Goal: Task Accomplishment & Management: Manage account settings

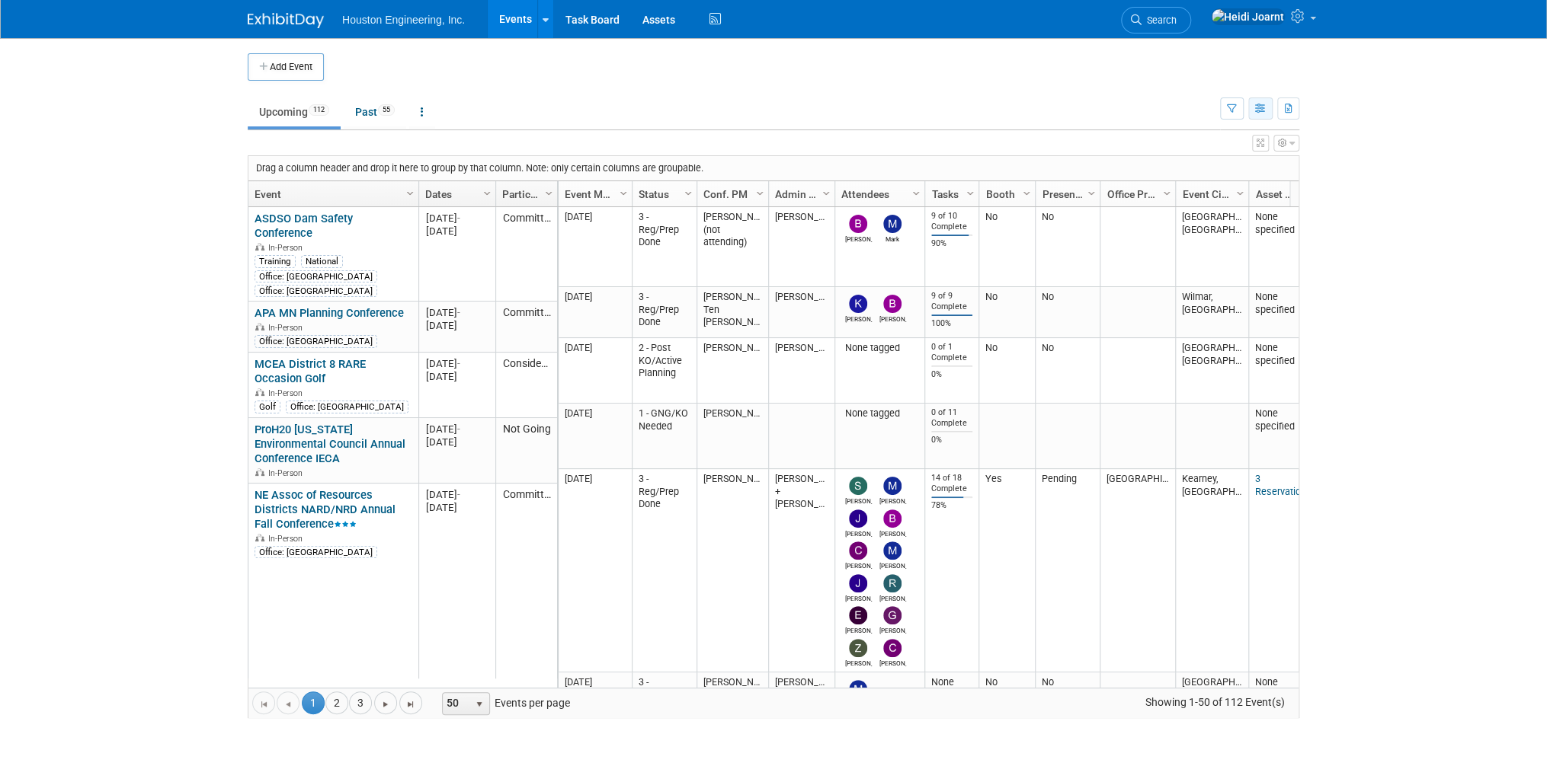
click at [1256, 104] on icon "button" at bounding box center [1260, 109] width 11 height 10
click at [1204, 209] on link "Calendar View" at bounding box center [1196, 208] width 128 height 21
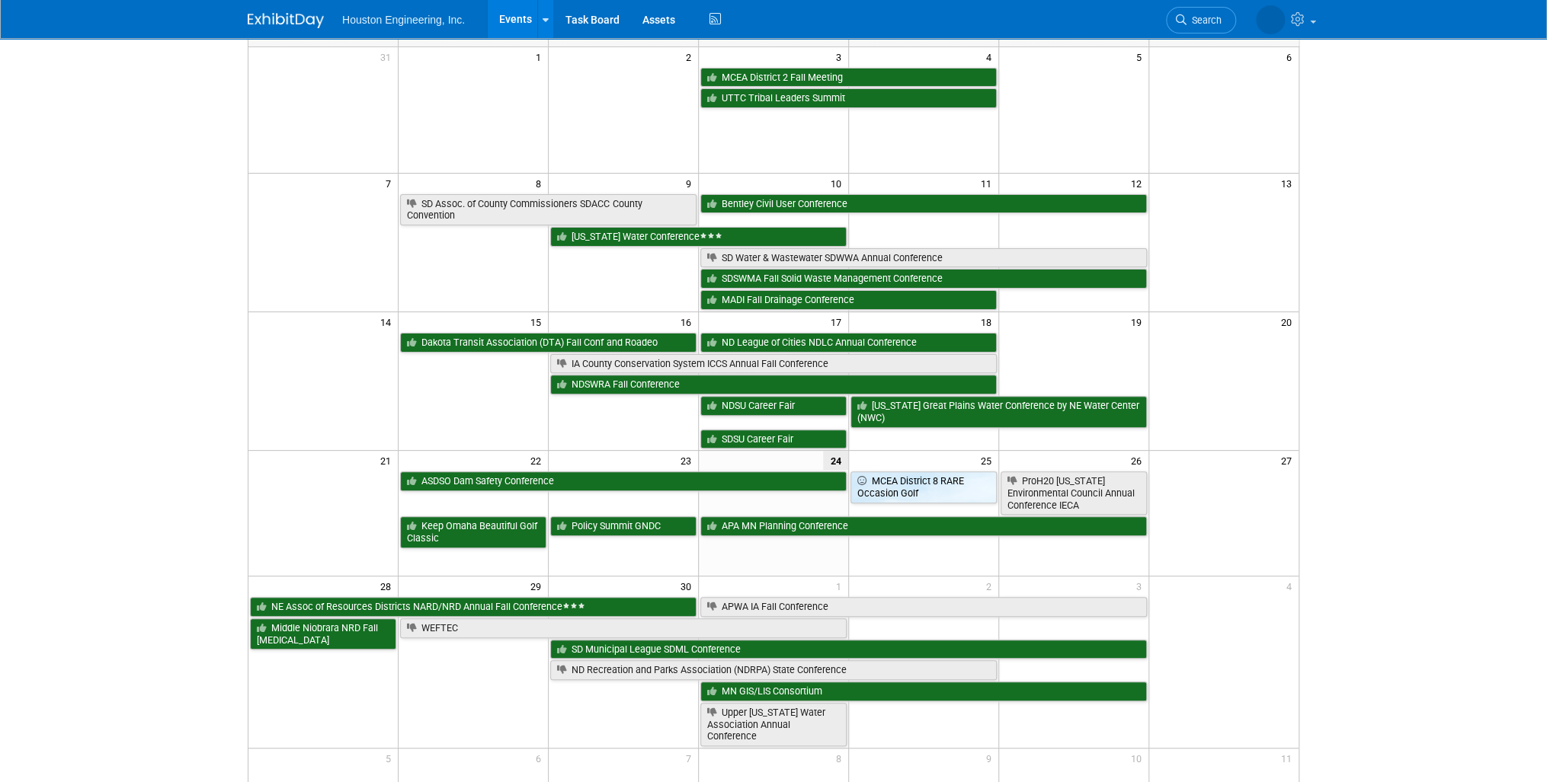
scroll to position [183, 0]
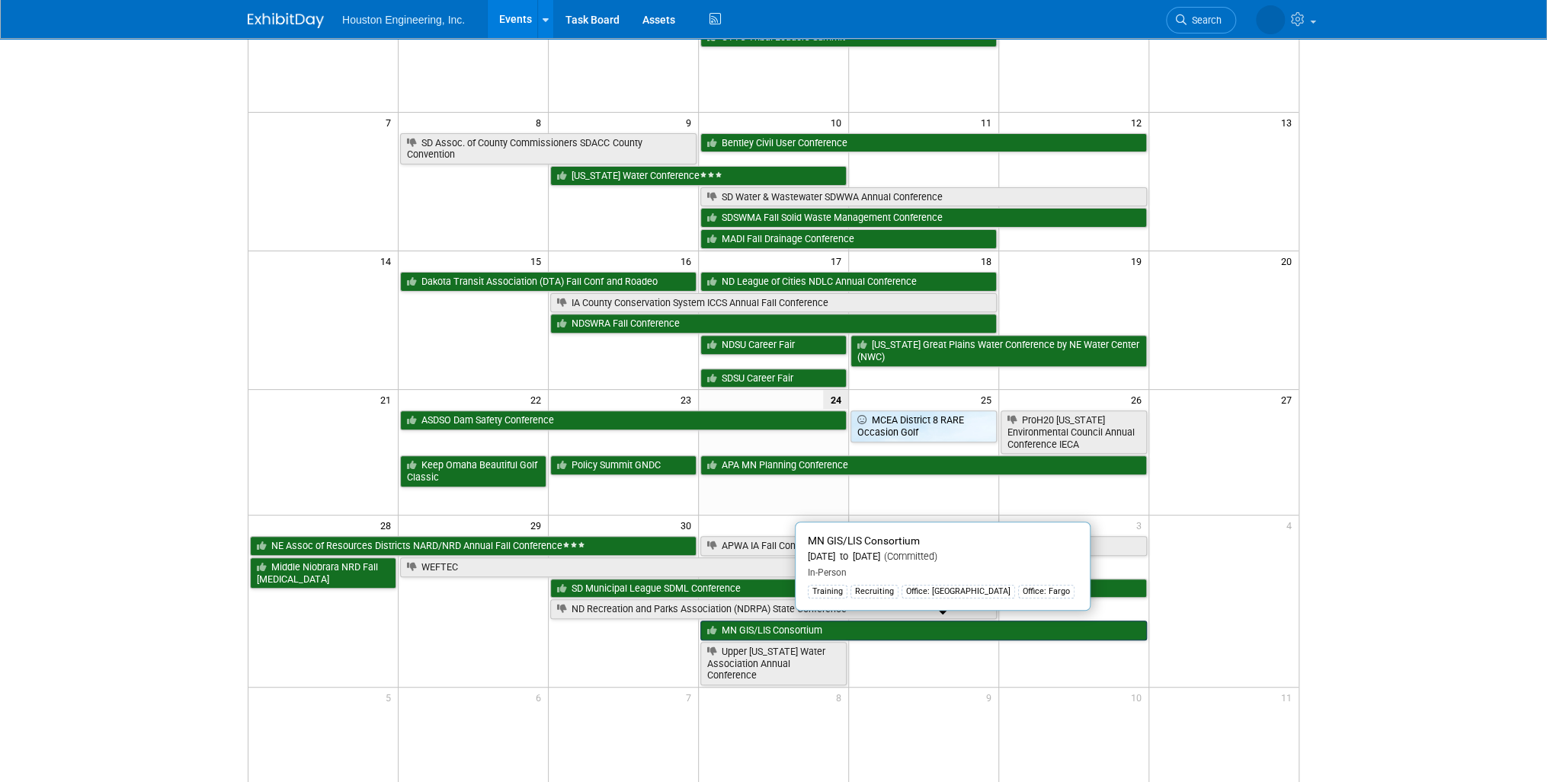
click at [887, 626] on link "MN GIS/LIS Consortium" at bounding box center [923, 631] width 446 height 20
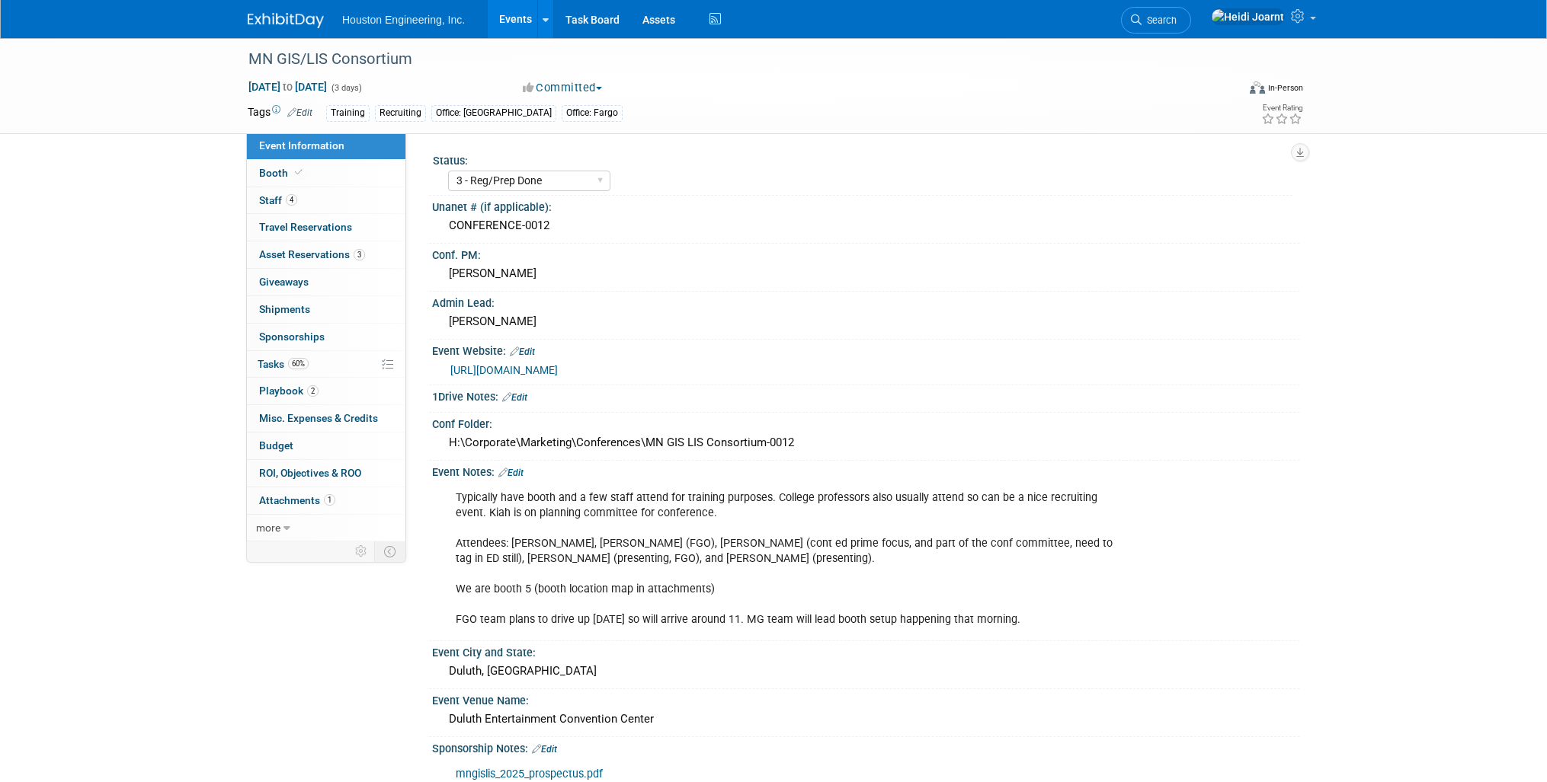
select select "3 - Reg/Prep Done"
select select "Yes"
select select "Geo. Technology"
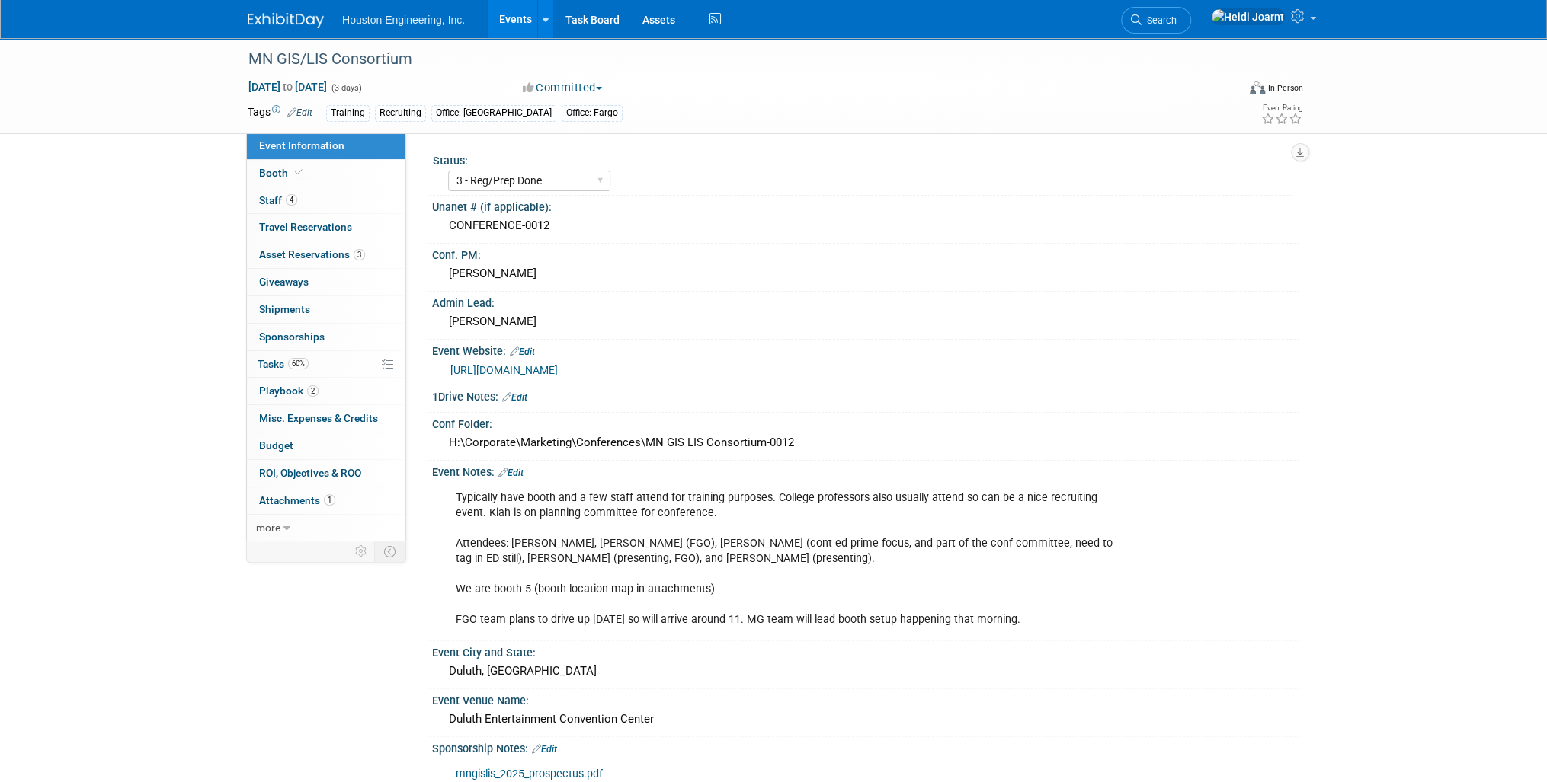
click at [552, 364] on link "[URL][DOMAIN_NAME]" at bounding box center [503, 370] width 107 height 12
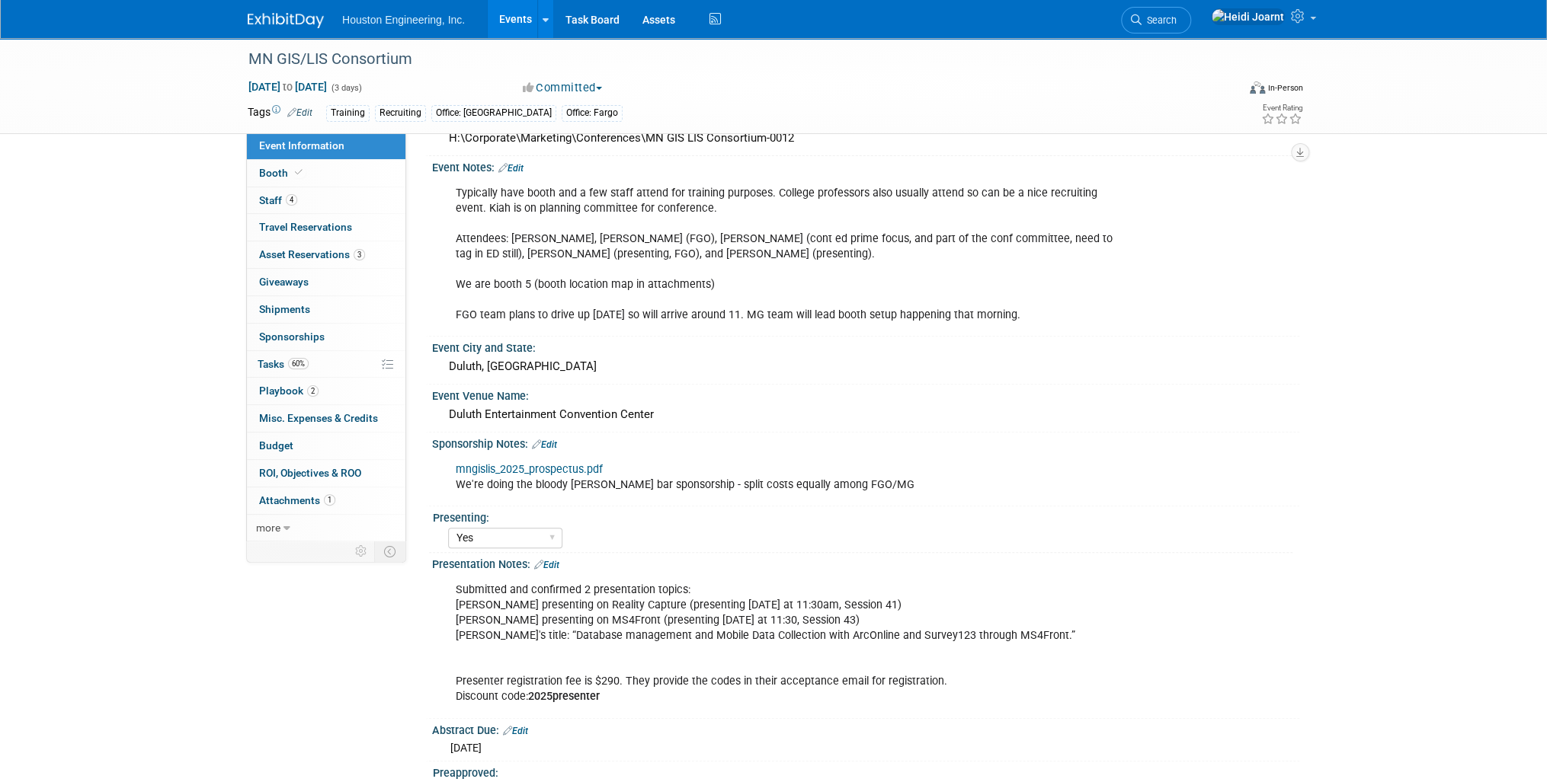
scroll to position [427, 0]
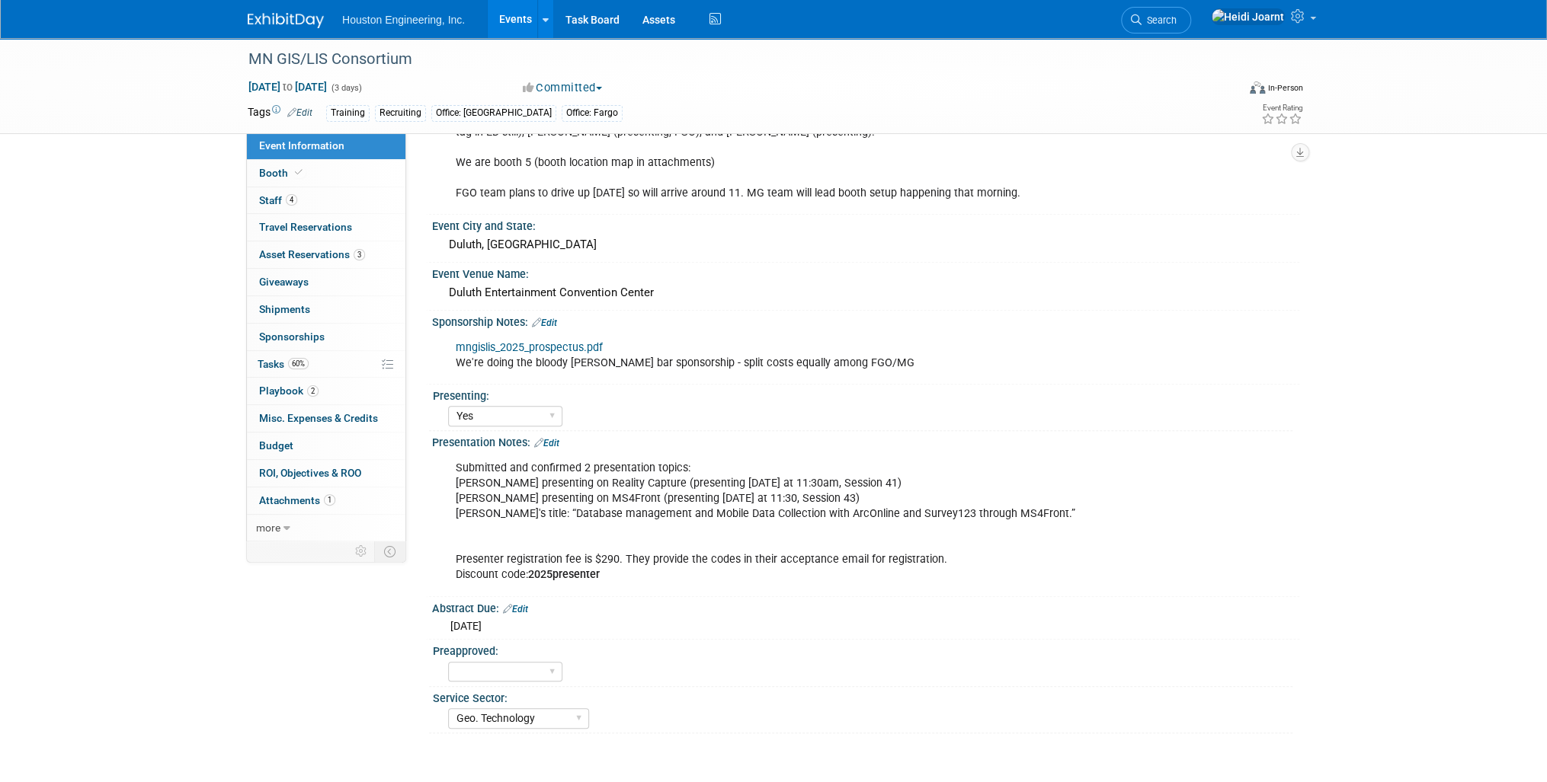
click at [554, 438] on link "Edit" at bounding box center [546, 443] width 25 height 11
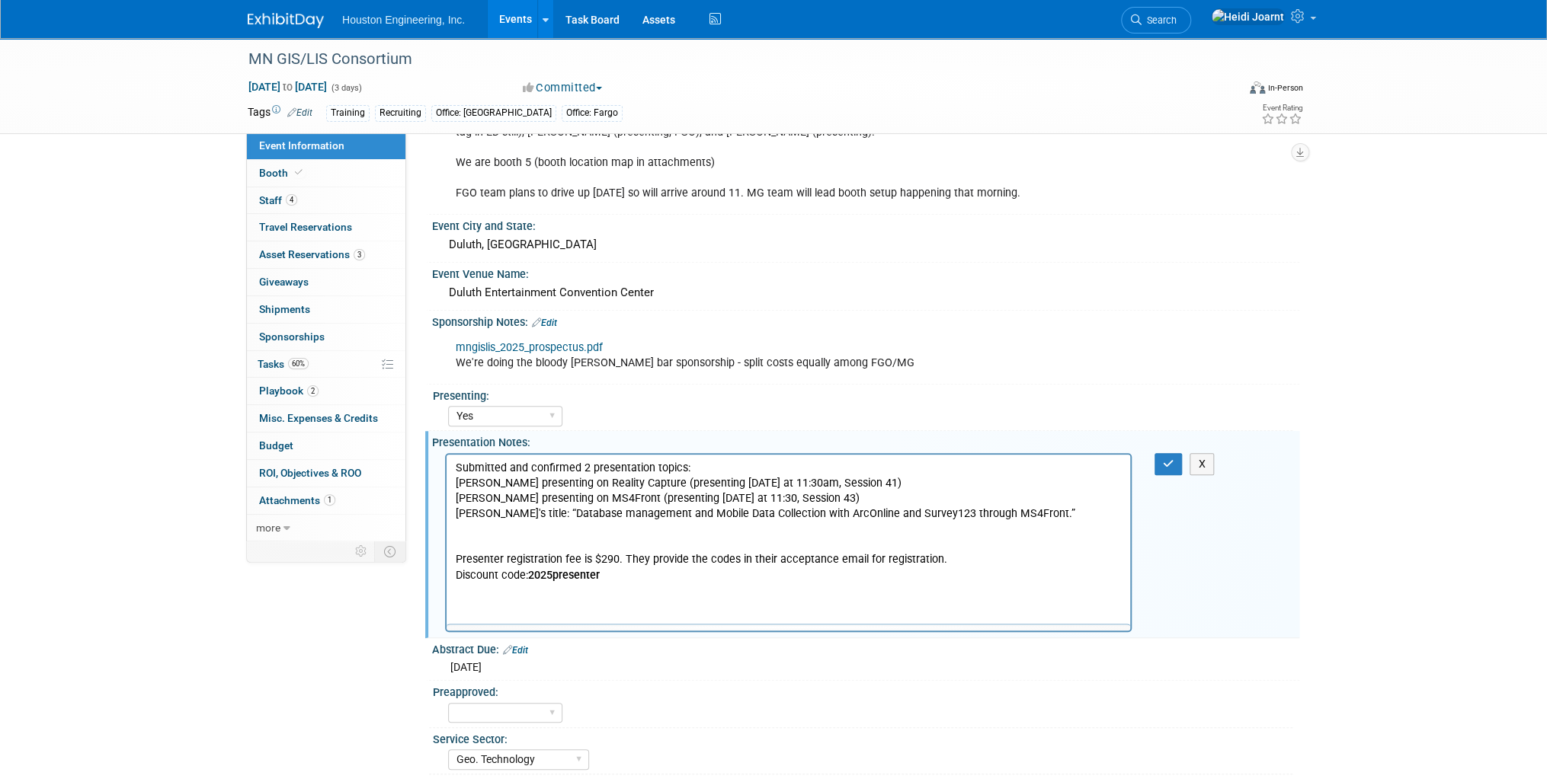
scroll to position [0, 0]
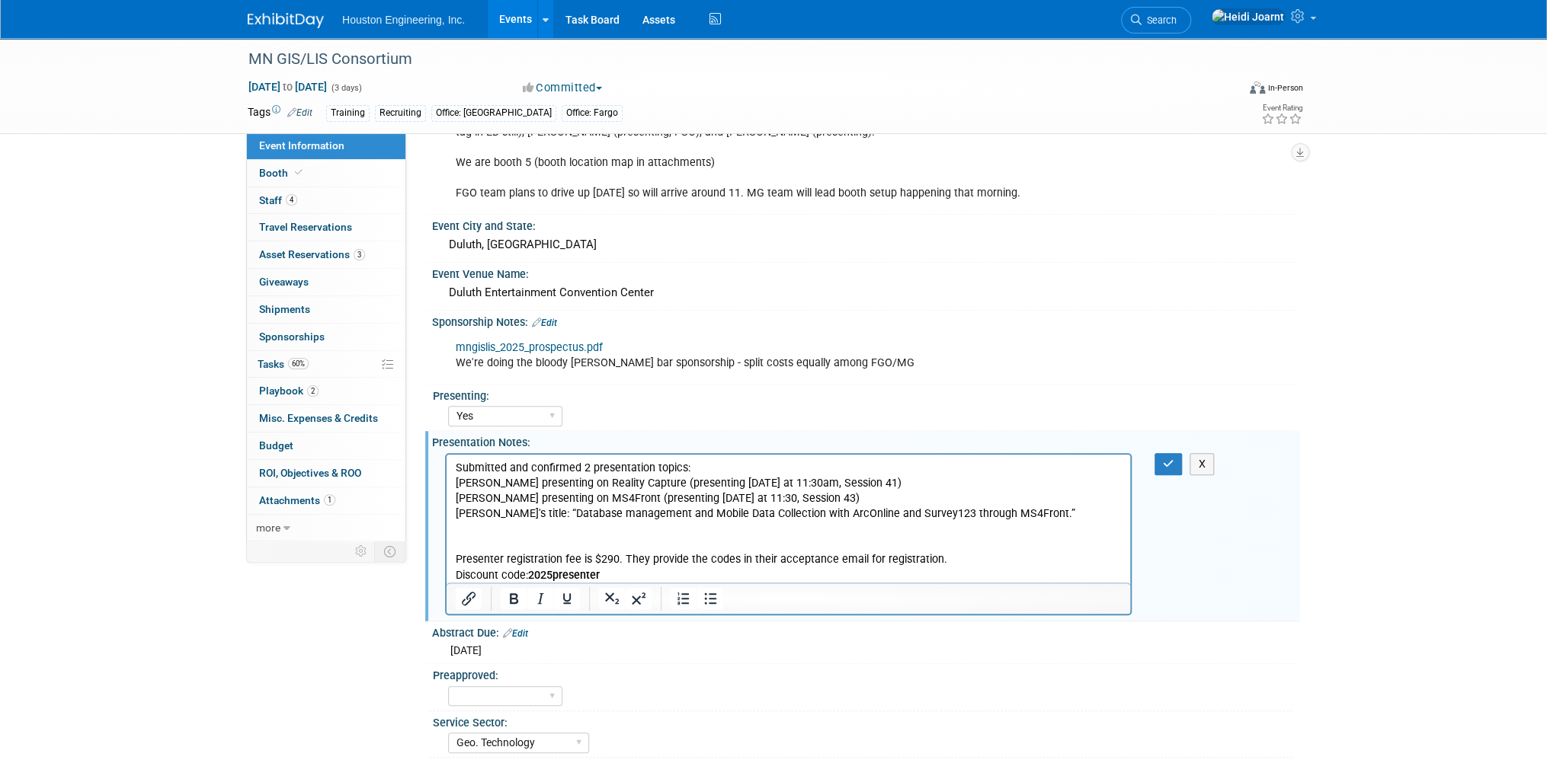
click at [455, 486] on body "Submitted and confirmed 2 presentation topics: [PERSON_NAME] presenting on Real…" at bounding box center [788, 522] width 667 height 123
click at [687, 598] on icon "Numbered list" at bounding box center [683, 599] width 18 height 18
click at [486, 463] on li "Submitted and confirmed 2 presentation topics: [PERSON_NAME] presenting on Real…" at bounding box center [803, 522] width 635 height 123
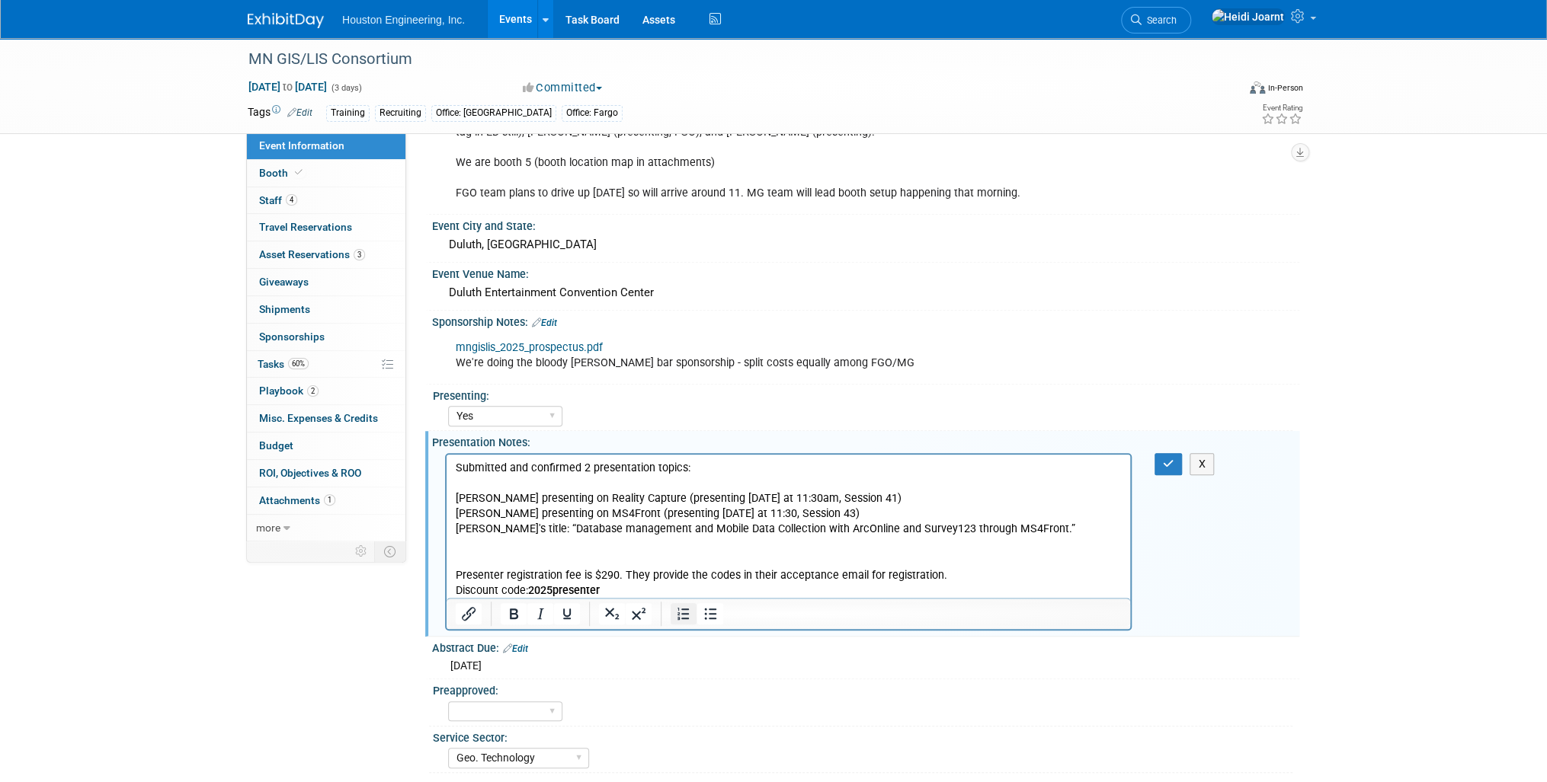
click at [675, 606] on icon "Numbered list" at bounding box center [683, 614] width 18 height 18
click at [482, 514] on ol "[PERSON_NAME] presenting on Reality Capture (presenting [DATE] at 11:30am, Sess…" at bounding box center [789, 544] width 666 height 107
click at [510, 545] on li "[PERSON_NAME] presenting on MS4Front (presenting [DATE] at 11:30, Session 43) […" at bounding box center [803, 552] width 635 height 91
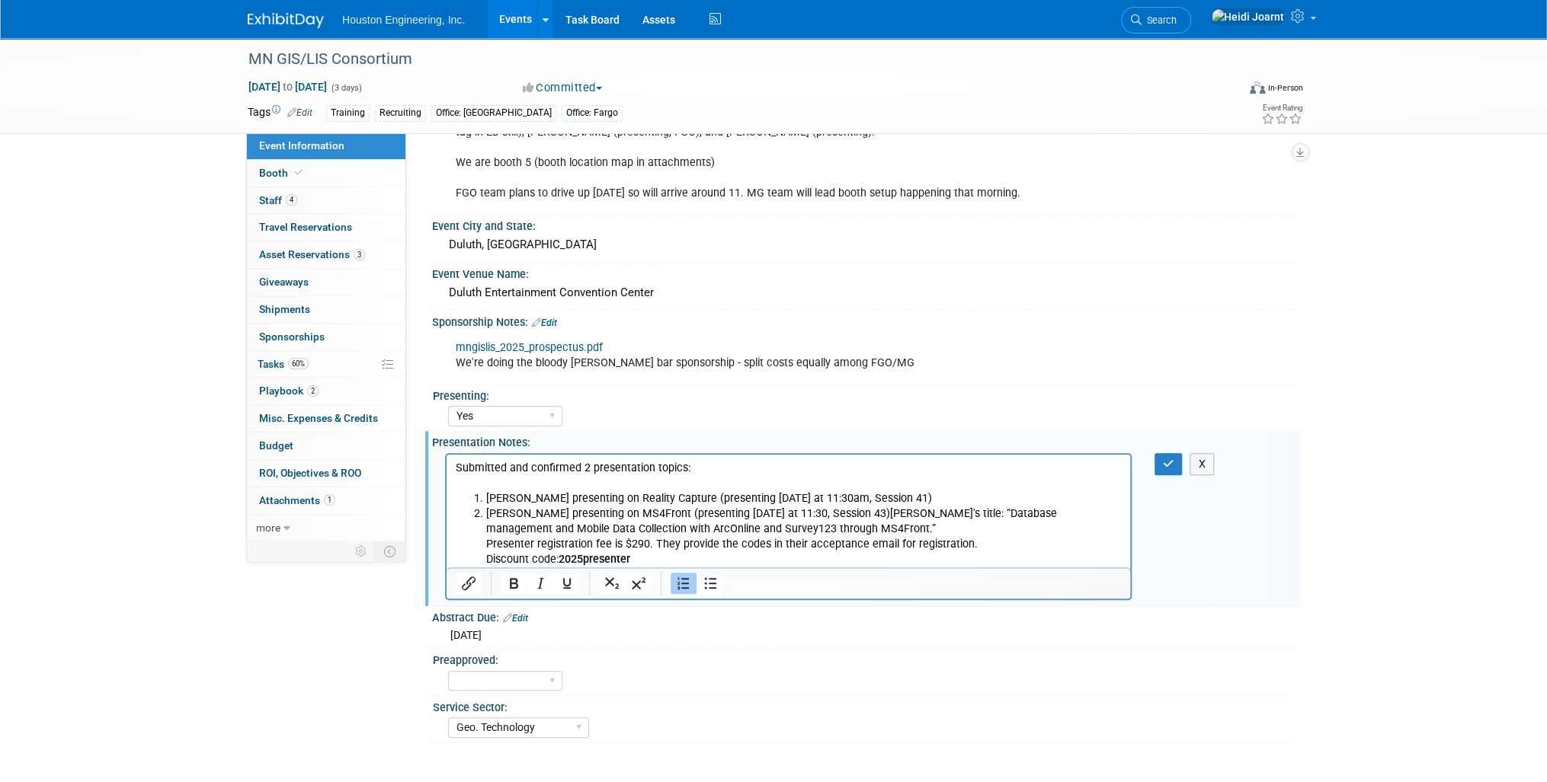
click at [674, 579] on icon "Numbered list" at bounding box center [683, 583] width 18 height 18
click at [683, 584] on icon "Numbered list" at bounding box center [683, 583] width 18 height 18
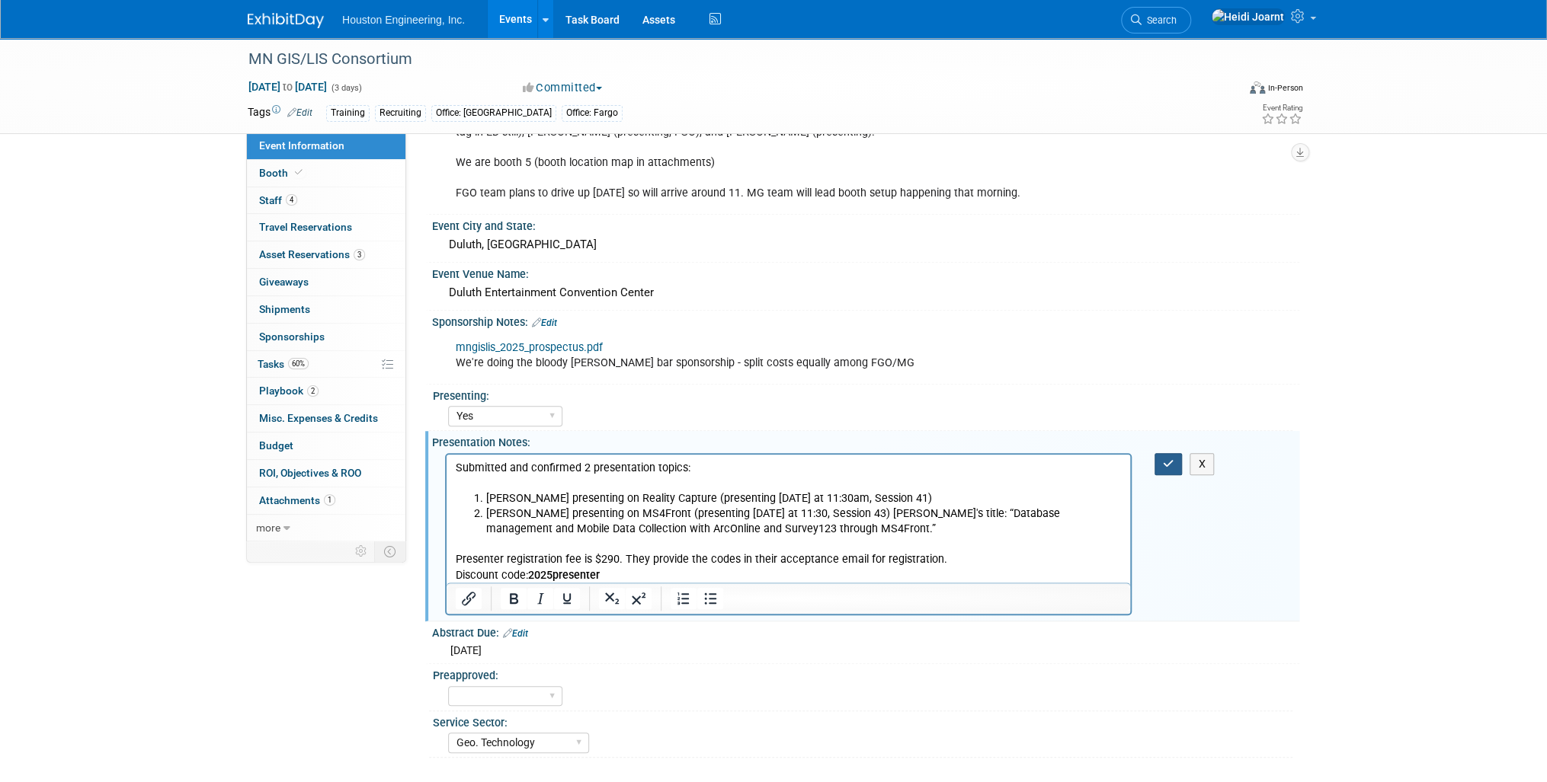
click at [1170, 459] on icon "button" at bounding box center [1168, 464] width 11 height 11
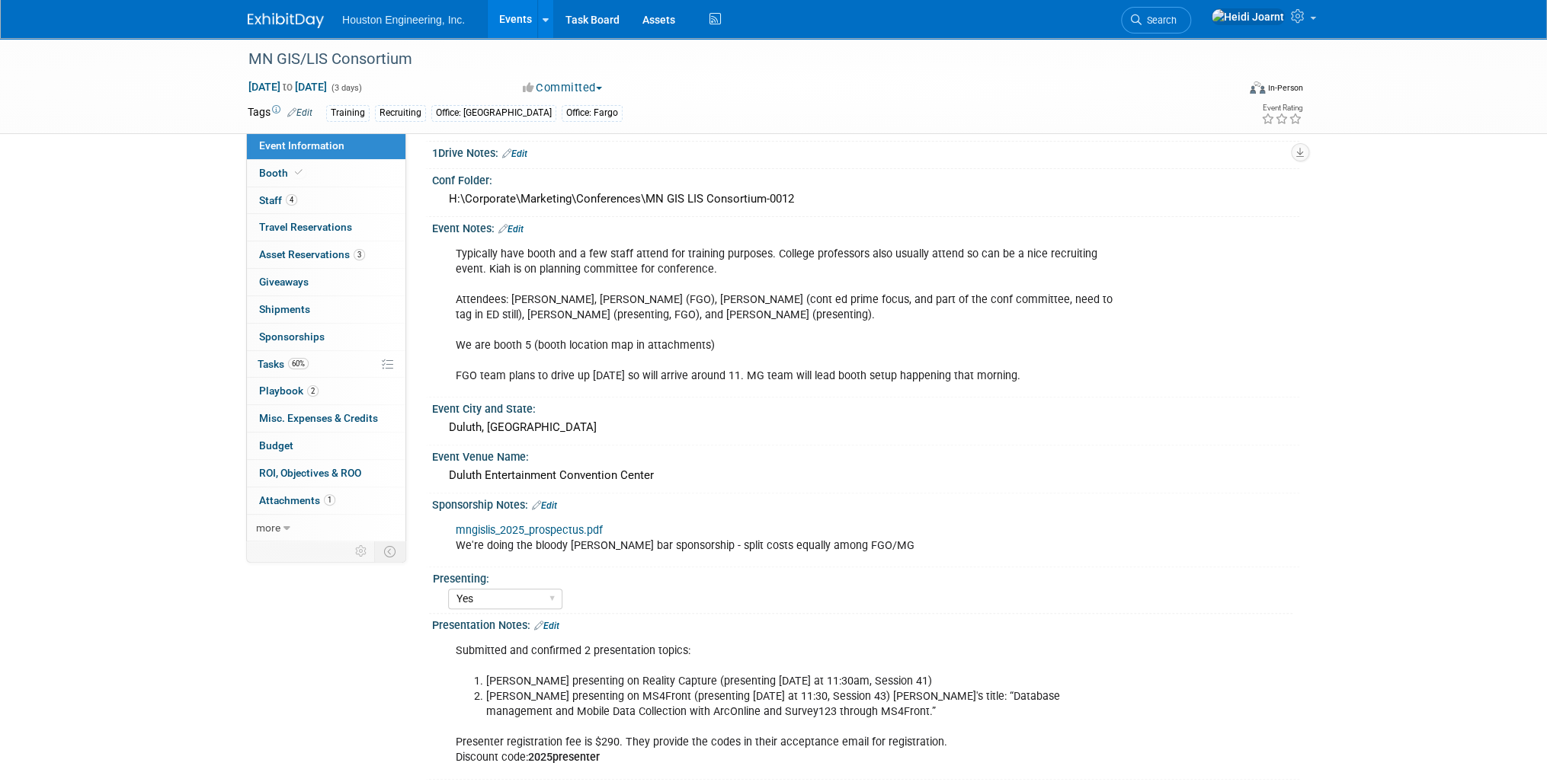
scroll to position [183, 0]
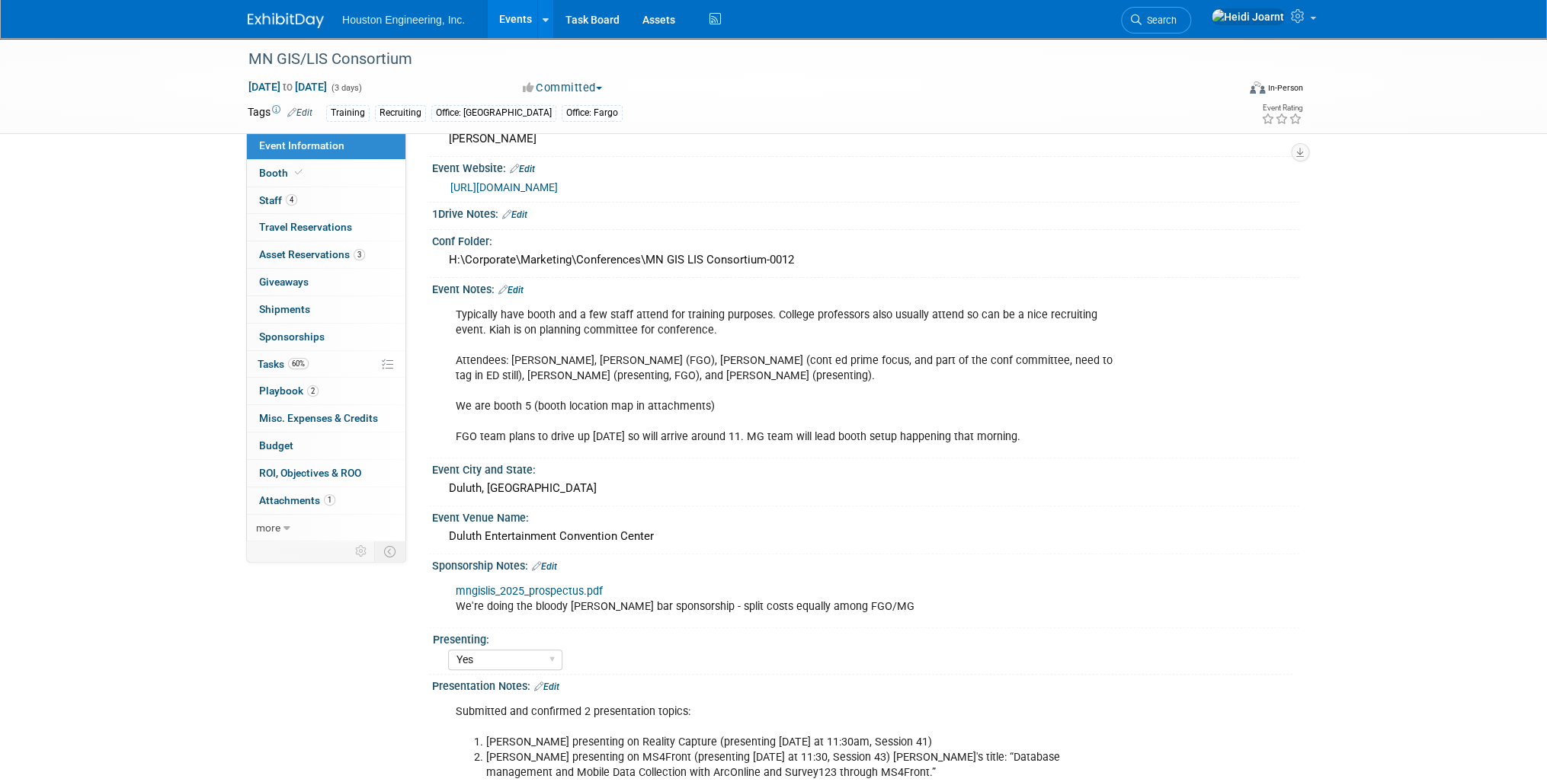
click at [516, 190] on link "[URL][DOMAIN_NAME]" at bounding box center [503, 187] width 107 height 12
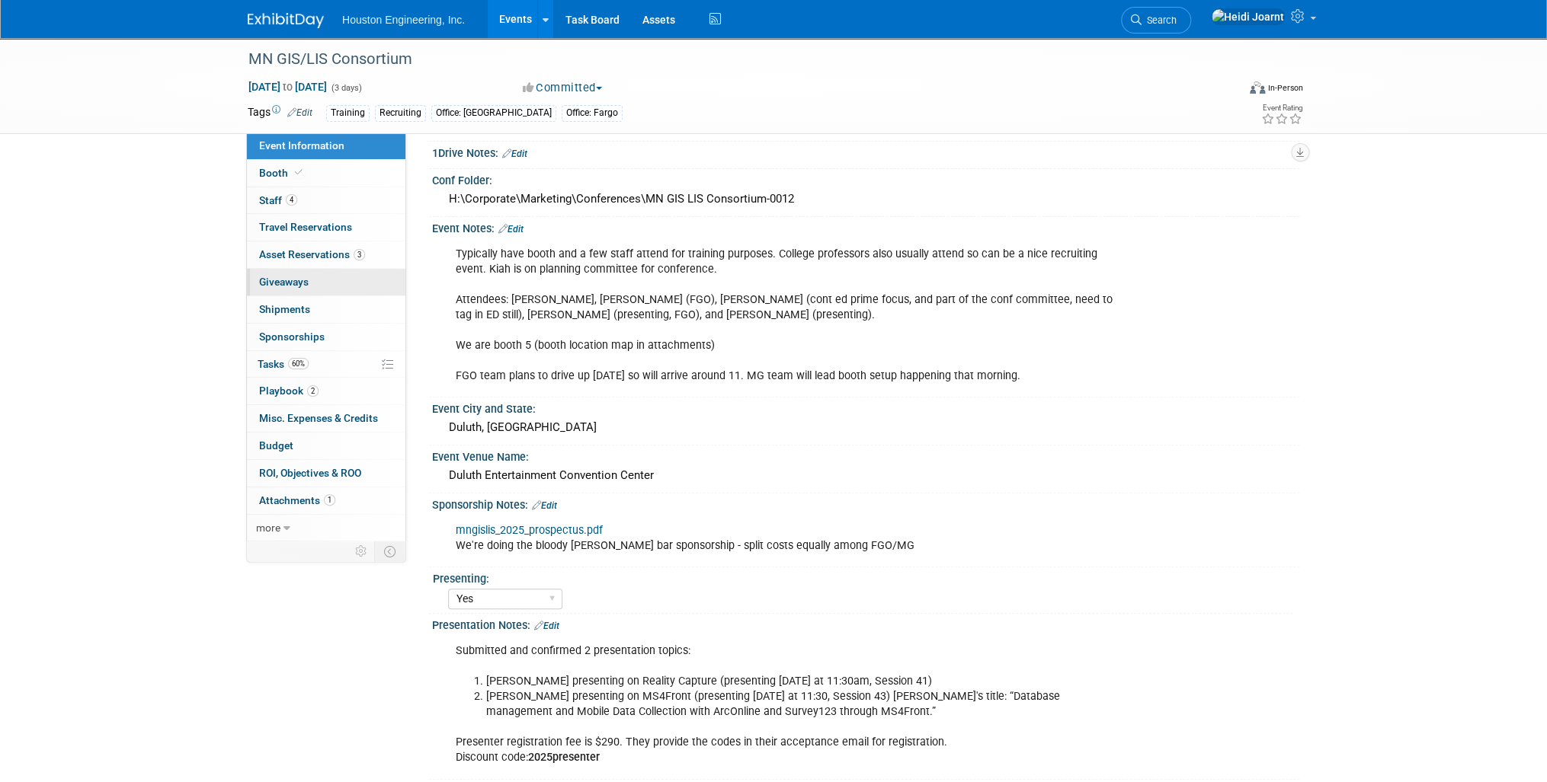
click at [345, 287] on link "0 Giveaways 0" at bounding box center [326, 282] width 158 height 27
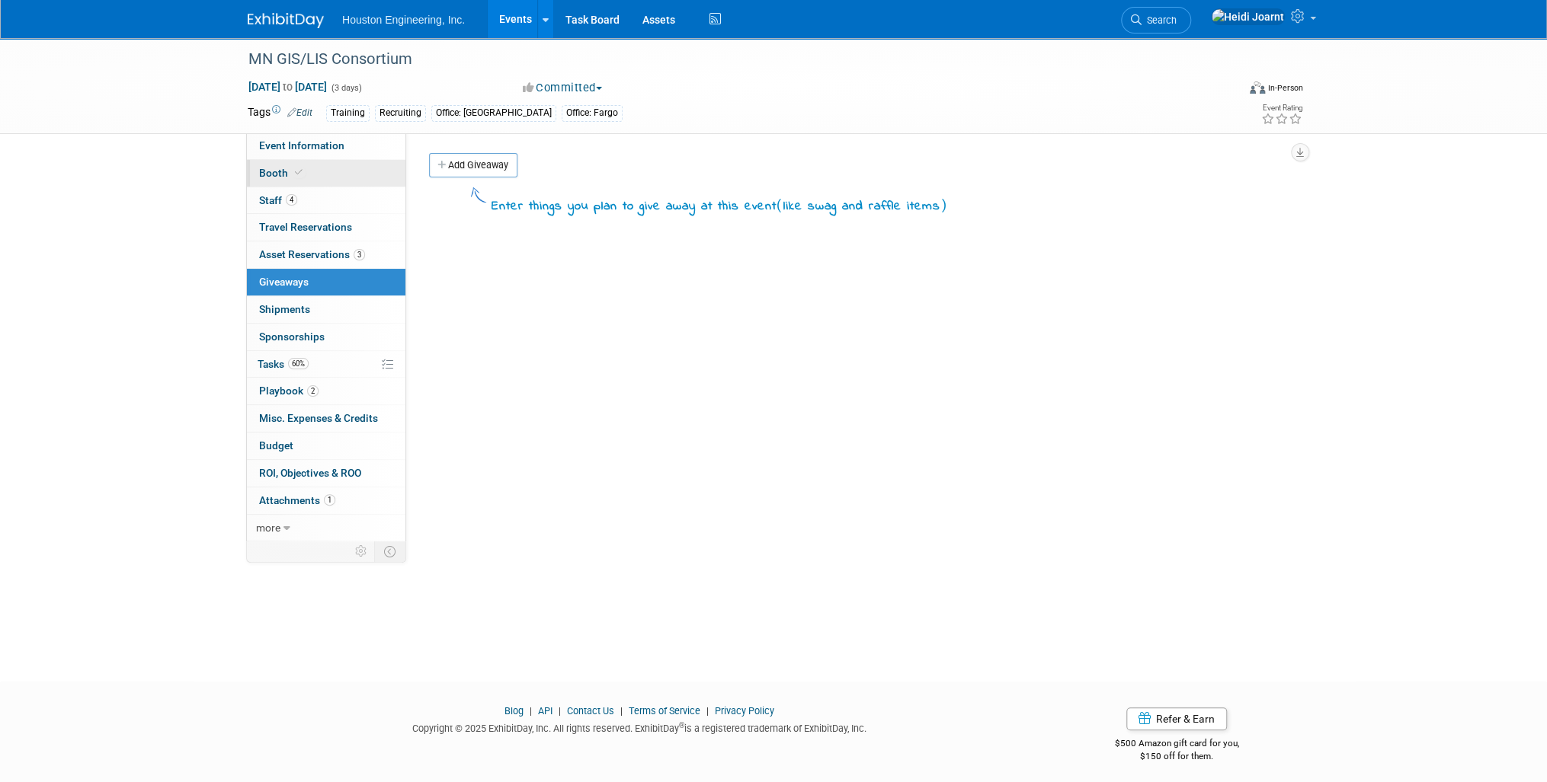
click at [313, 174] on link "Booth" at bounding box center [326, 173] width 158 height 27
select select "Yes"
select select "[GEOGRAPHIC_DATA]"
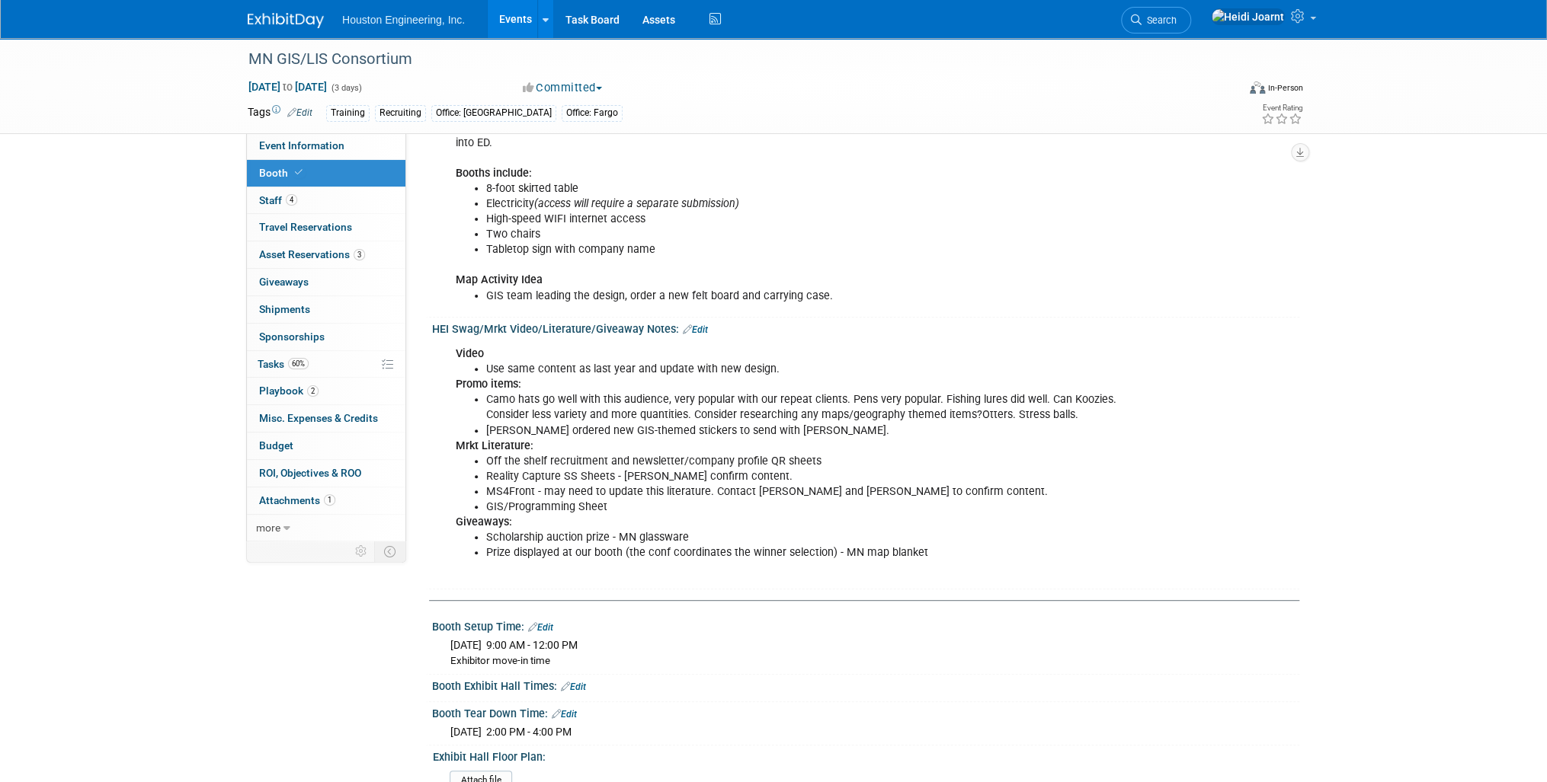
scroll to position [305, 0]
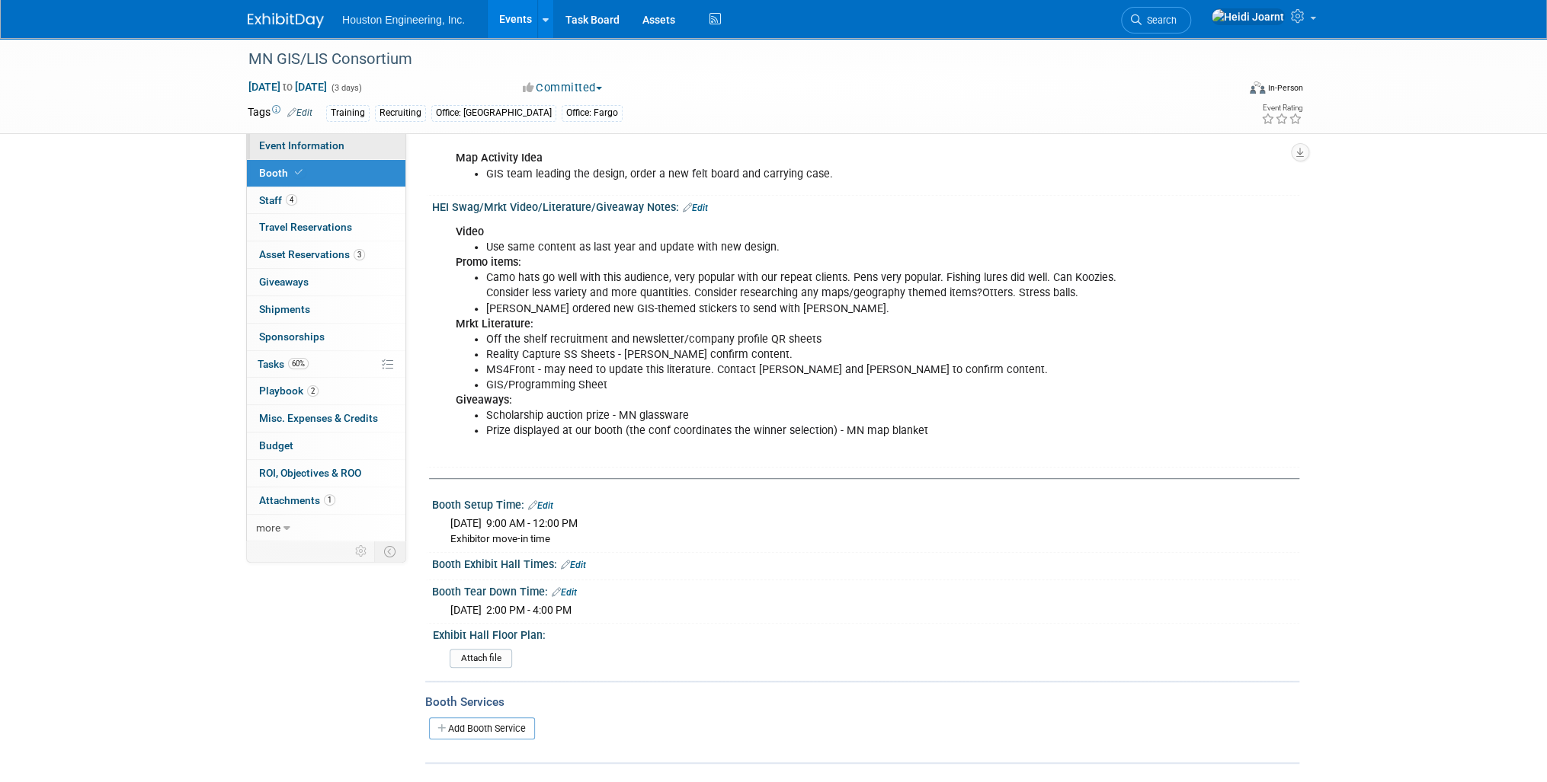
click at [335, 144] on span "Event Information" at bounding box center [301, 145] width 85 height 12
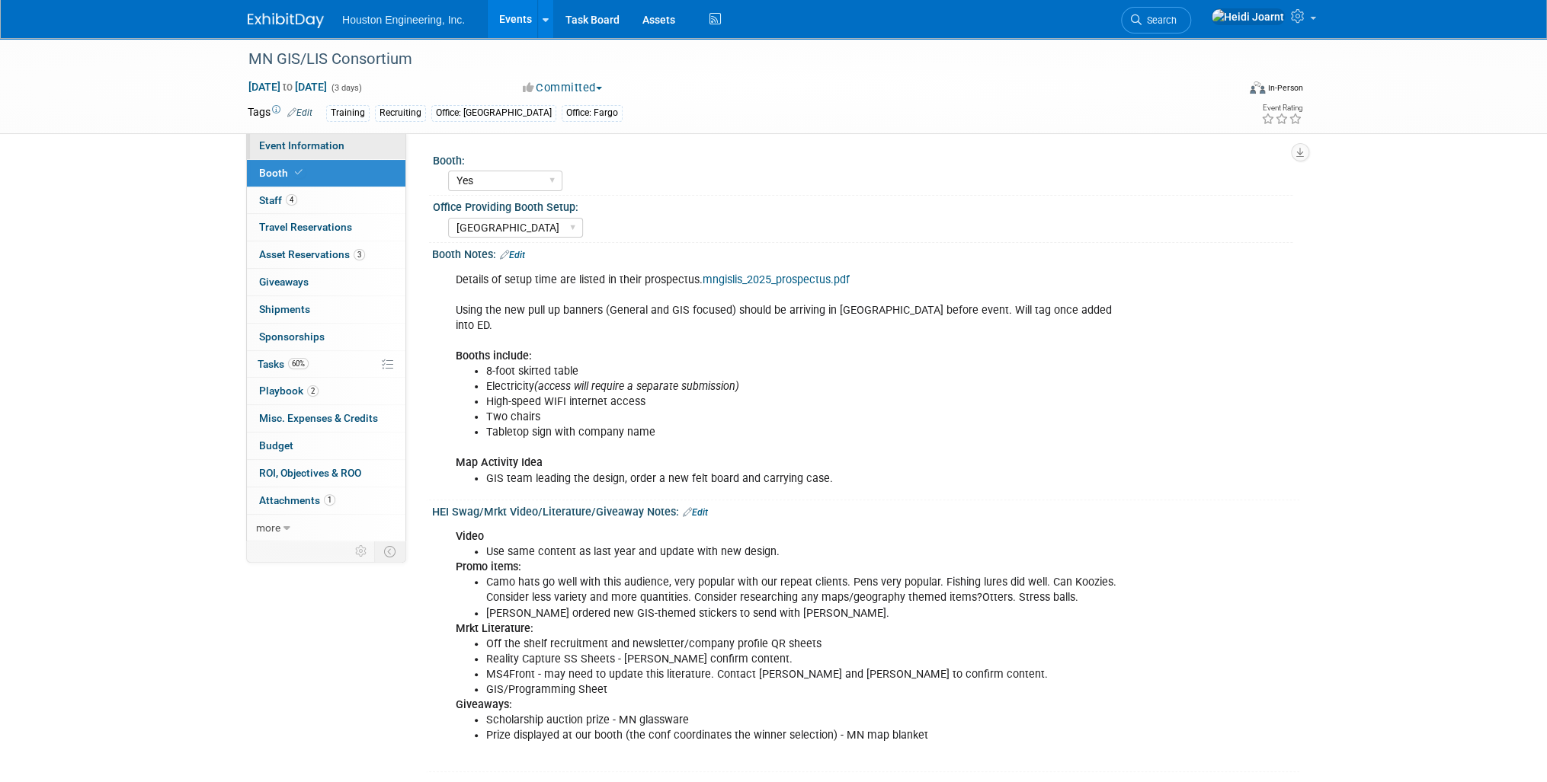
select select "3 - Reg/Prep Done"
select select "Yes"
select select "Geo. Technology"
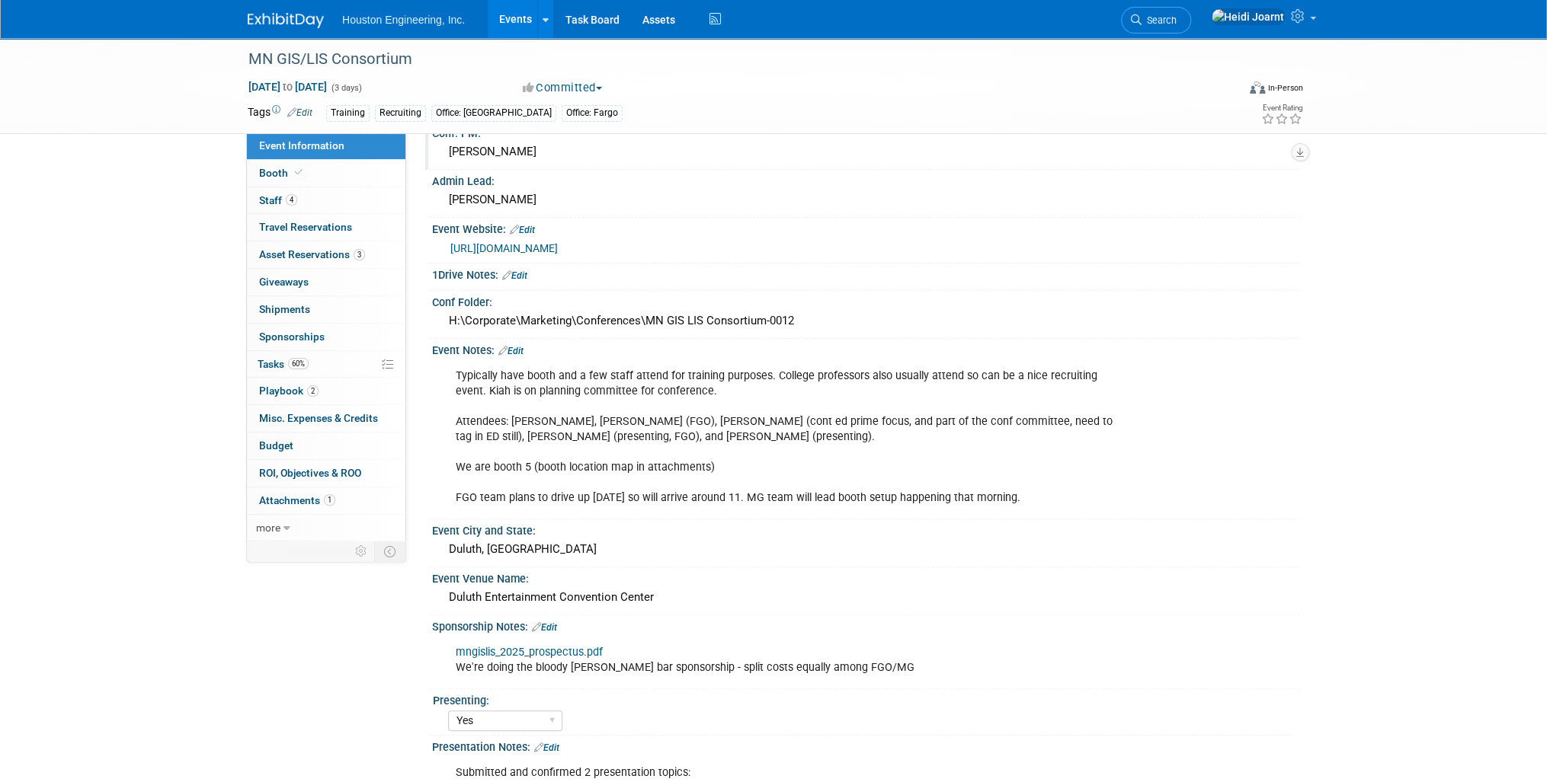
scroll to position [244, 0]
